Goal: Task Accomplishment & Management: Manage account settings

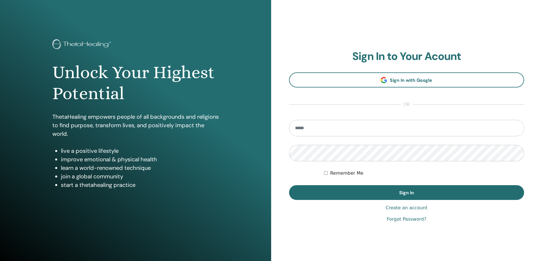
click at [324, 132] on input "email" at bounding box center [406, 128] width 235 height 17
type input "**********"
click at [289, 185] on button "Sign In" at bounding box center [406, 192] width 235 height 15
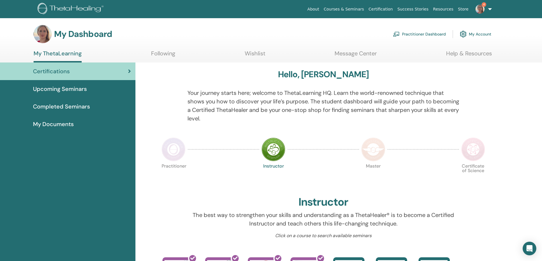
click at [73, 106] on span "Completed Seminars" at bounding box center [61, 106] width 57 height 9
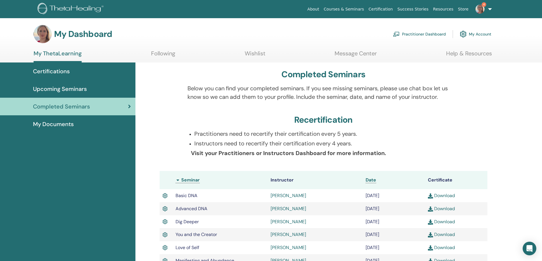
click at [65, 73] on span "Certifications" at bounding box center [51, 71] width 37 height 9
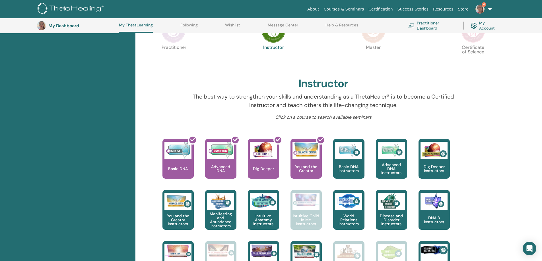
scroll to position [100, 0]
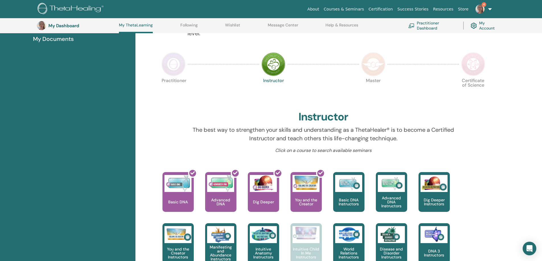
click at [175, 66] on img at bounding box center [174, 64] width 24 height 24
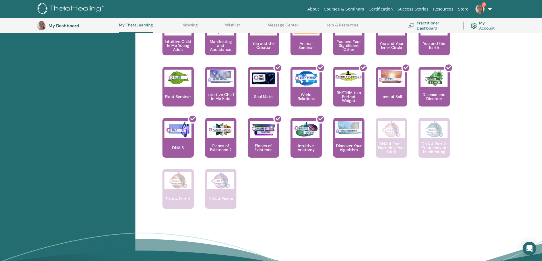
scroll to position [356, 0]
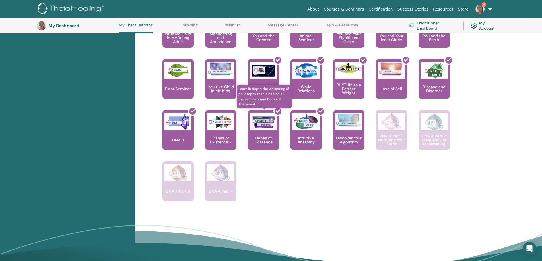
click at [264, 131] on div at bounding box center [266, 132] width 31 height 51
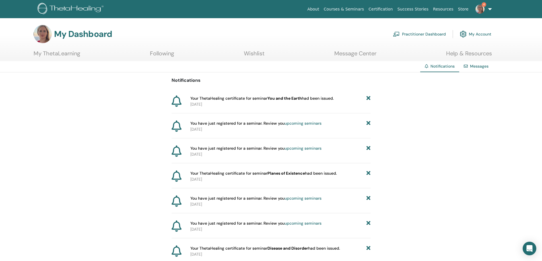
click at [477, 7] on img at bounding box center [479, 9] width 9 height 9
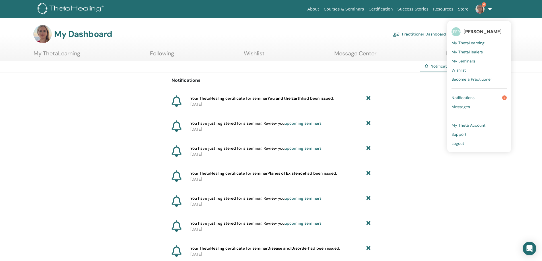
click at [463, 98] on span "Notifications" at bounding box center [462, 97] width 23 height 5
